Goal: Transaction & Acquisition: Purchase product/service

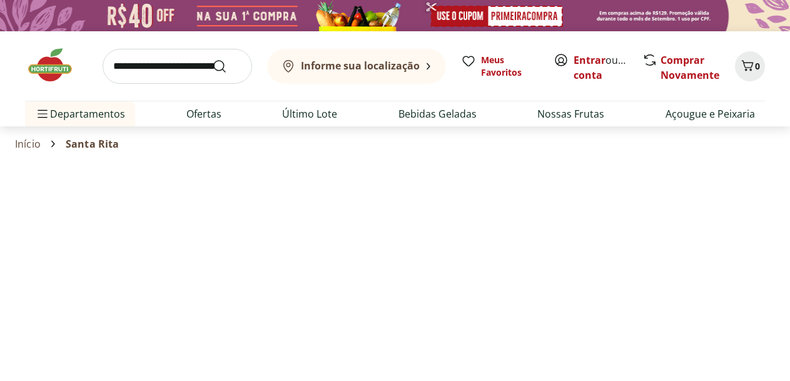
select select "**********"
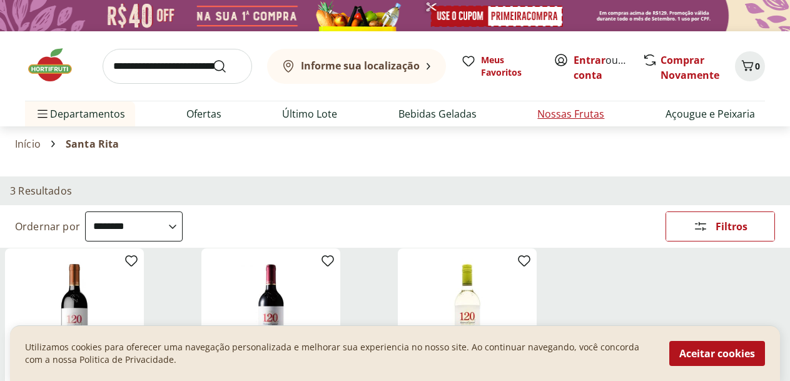
click at [556, 108] on link "Nossas Frutas" at bounding box center [571, 113] width 67 height 15
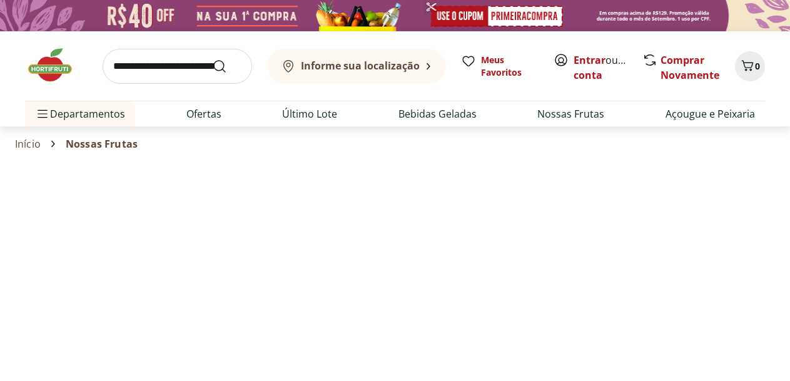
select select "**********"
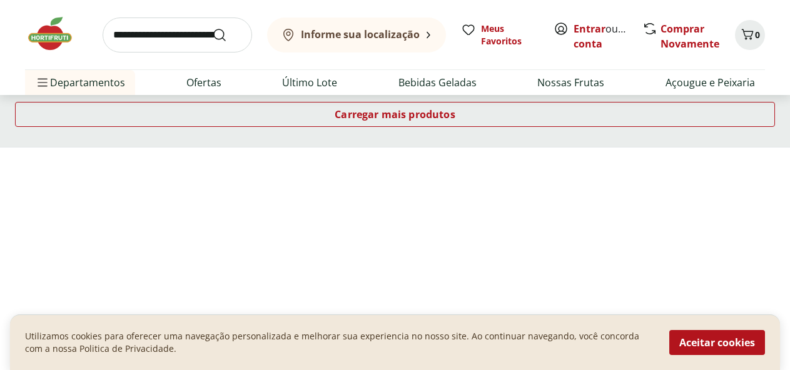
scroll to position [1001, 0]
